Goal: Complete application form: Complete application form

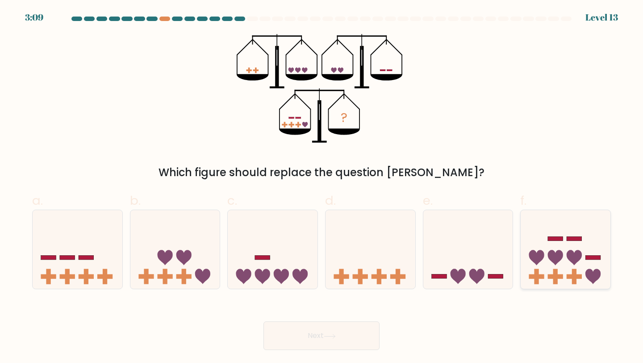
click at [540, 264] on icon at bounding box center [566, 249] width 90 height 74
click at [322, 187] on input "f." at bounding box center [322, 184] width 0 height 6
radio input "true"
click at [337, 342] on button "Next" at bounding box center [322, 335] width 116 height 29
click at [323, 333] on button "Next" at bounding box center [322, 335] width 116 height 29
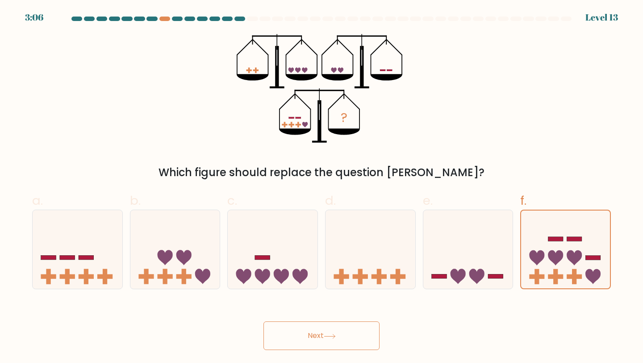
click at [354, 343] on button "Next" at bounding box center [322, 335] width 116 height 29
click at [338, 332] on button "Next" at bounding box center [322, 335] width 116 height 29
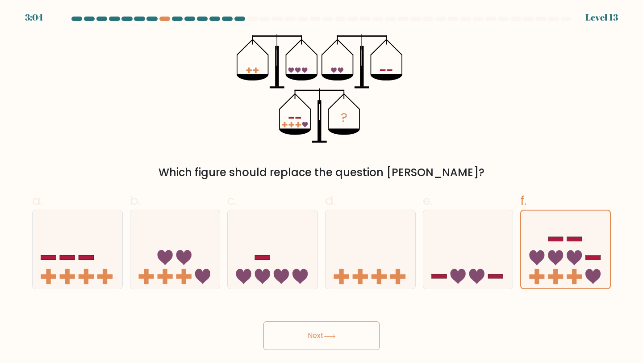
click at [338, 332] on button "Next" at bounding box center [322, 335] width 116 height 29
click at [632, 264] on form at bounding box center [321, 183] width 643 height 333
click at [333, 336] on icon at bounding box center [329, 336] width 11 height 4
